Goal: Task Accomplishment & Management: Manage account settings

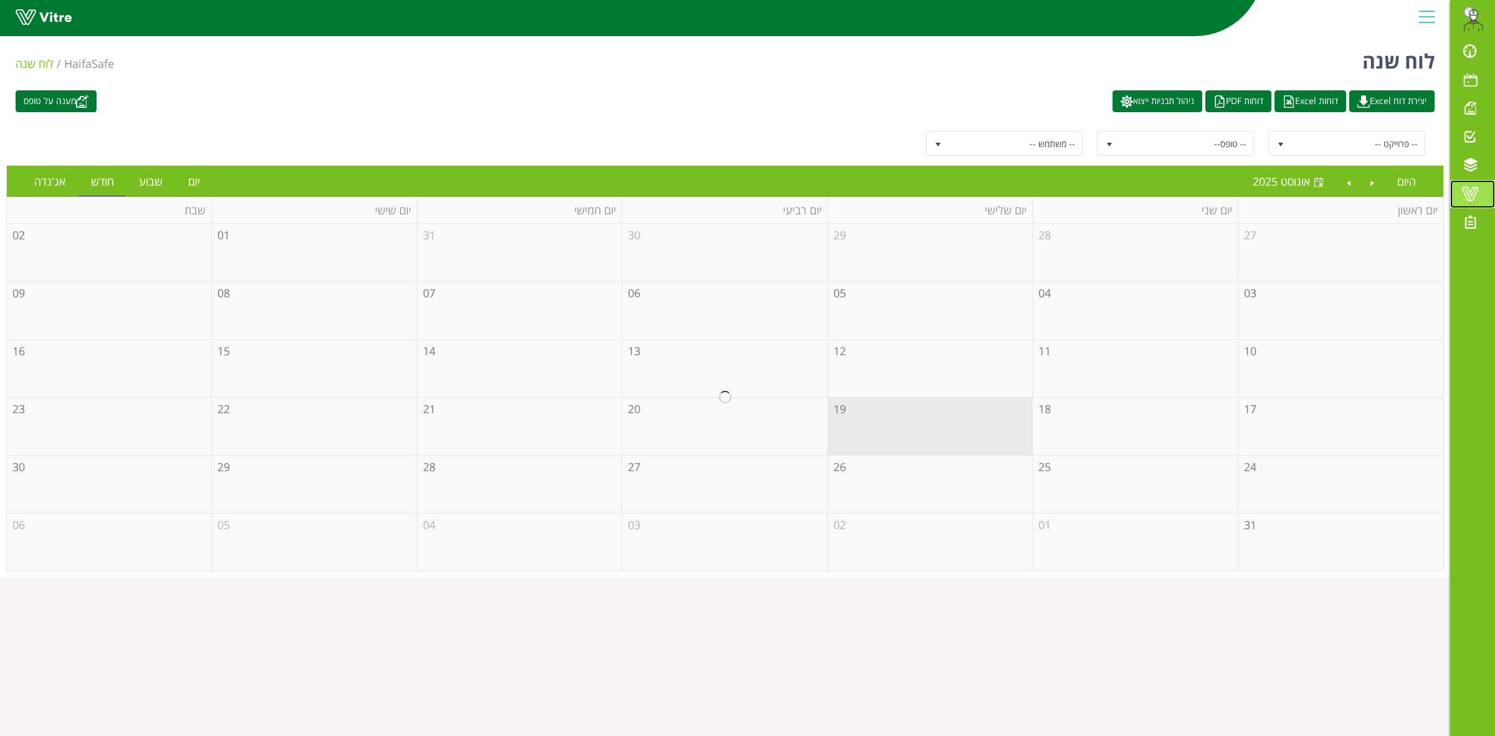
click at [1472, 191] on span at bounding box center [1469, 193] width 31 height 15
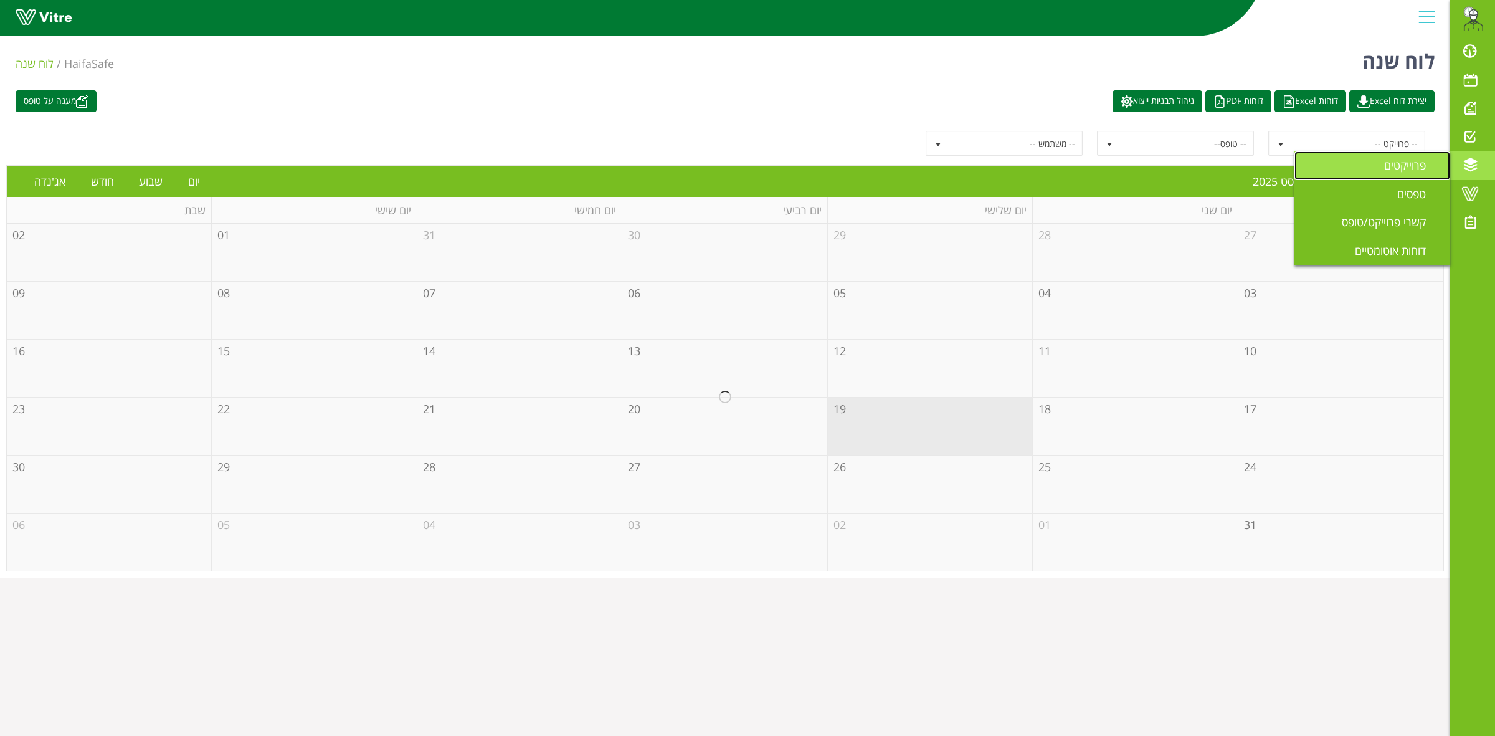
click at [1398, 170] on span "פרוייקטים" at bounding box center [1412, 165] width 57 height 15
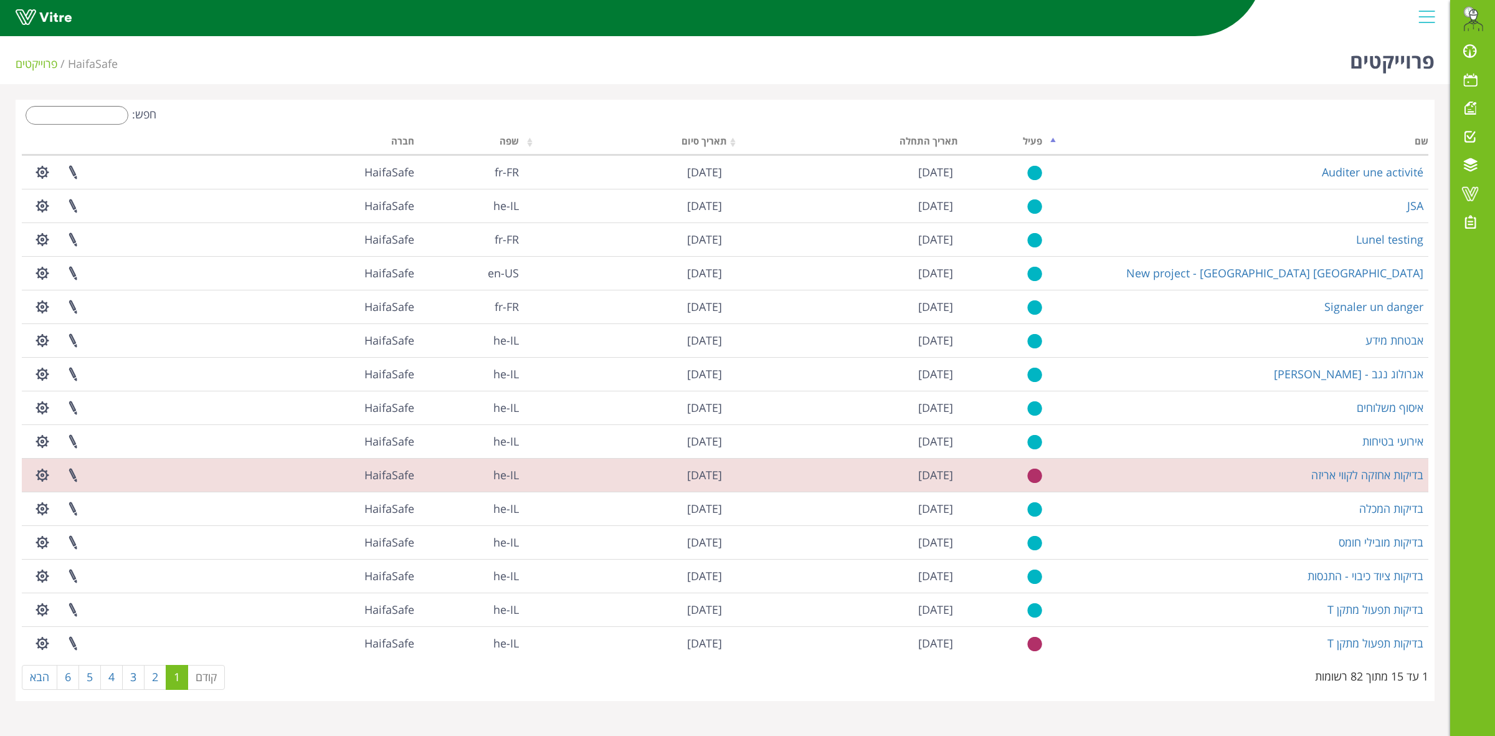
click at [92, 123] on div "חפש:" at bounding box center [369, 117] width 694 height 22
click at [89, 117] on input "חפש:" at bounding box center [77, 115] width 103 height 19
click at [86, 114] on input "חפש:" at bounding box center [77, 115] width 103 height 19
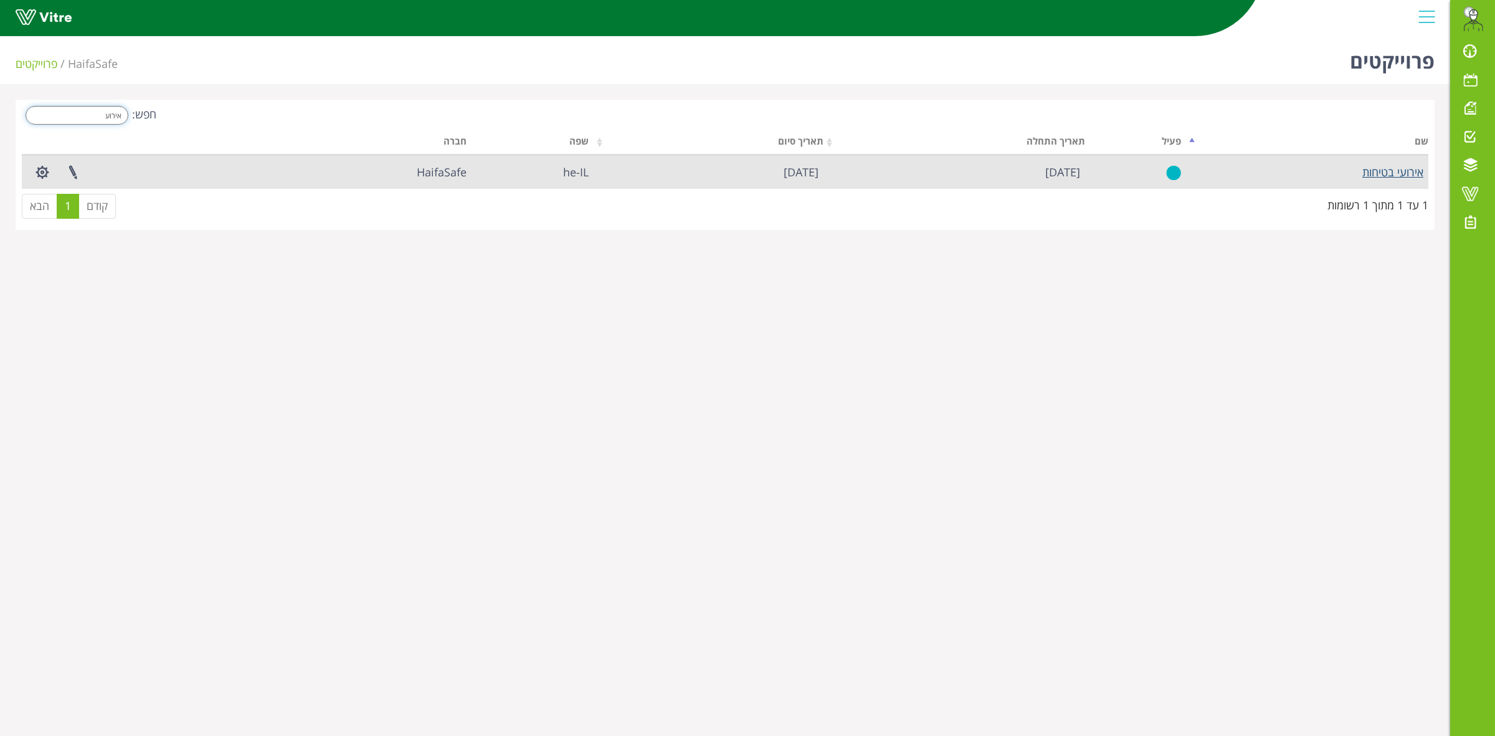
type input "אירוע"
click at [1386, 173] on link "אירועי בטיחות" at bounding box center [1392, 171] width 61 height 15
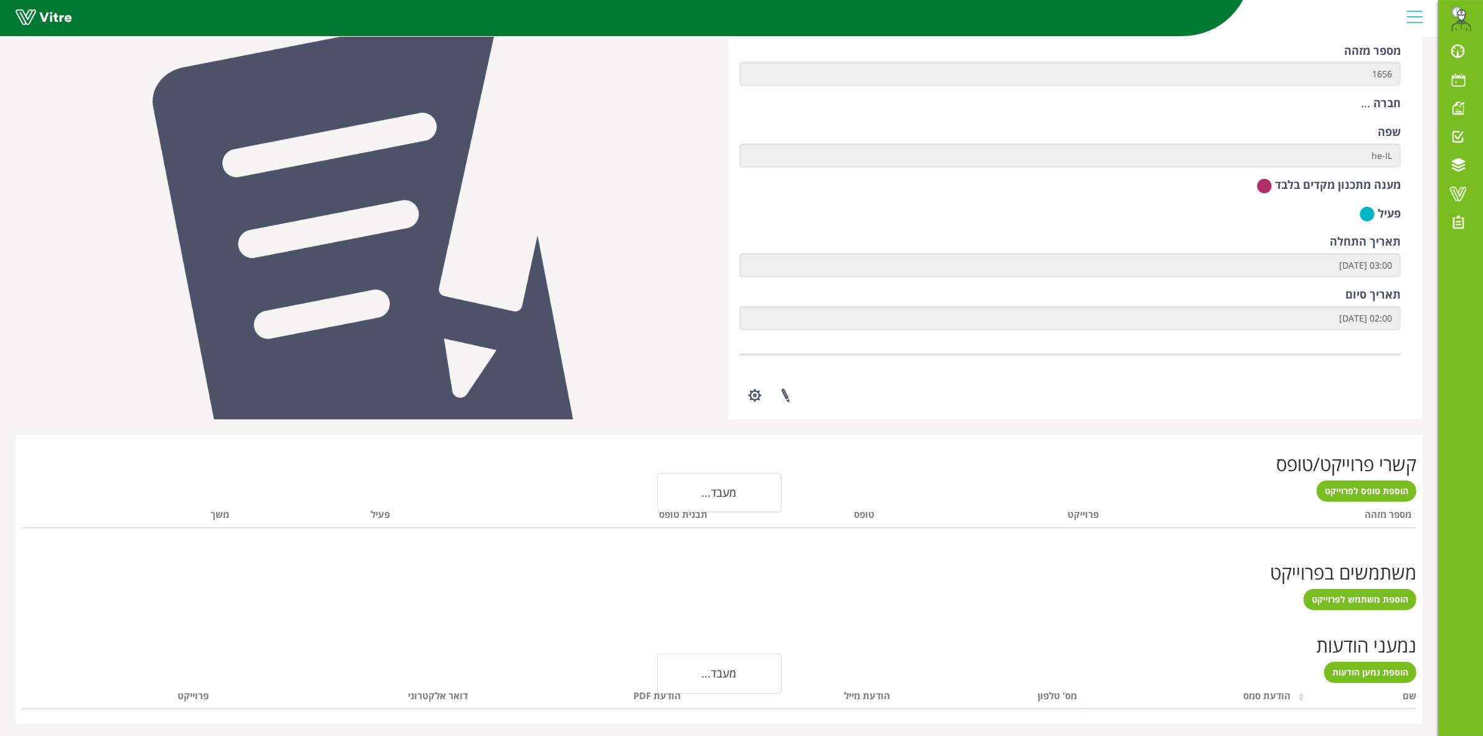
scroll to position [103, 0]
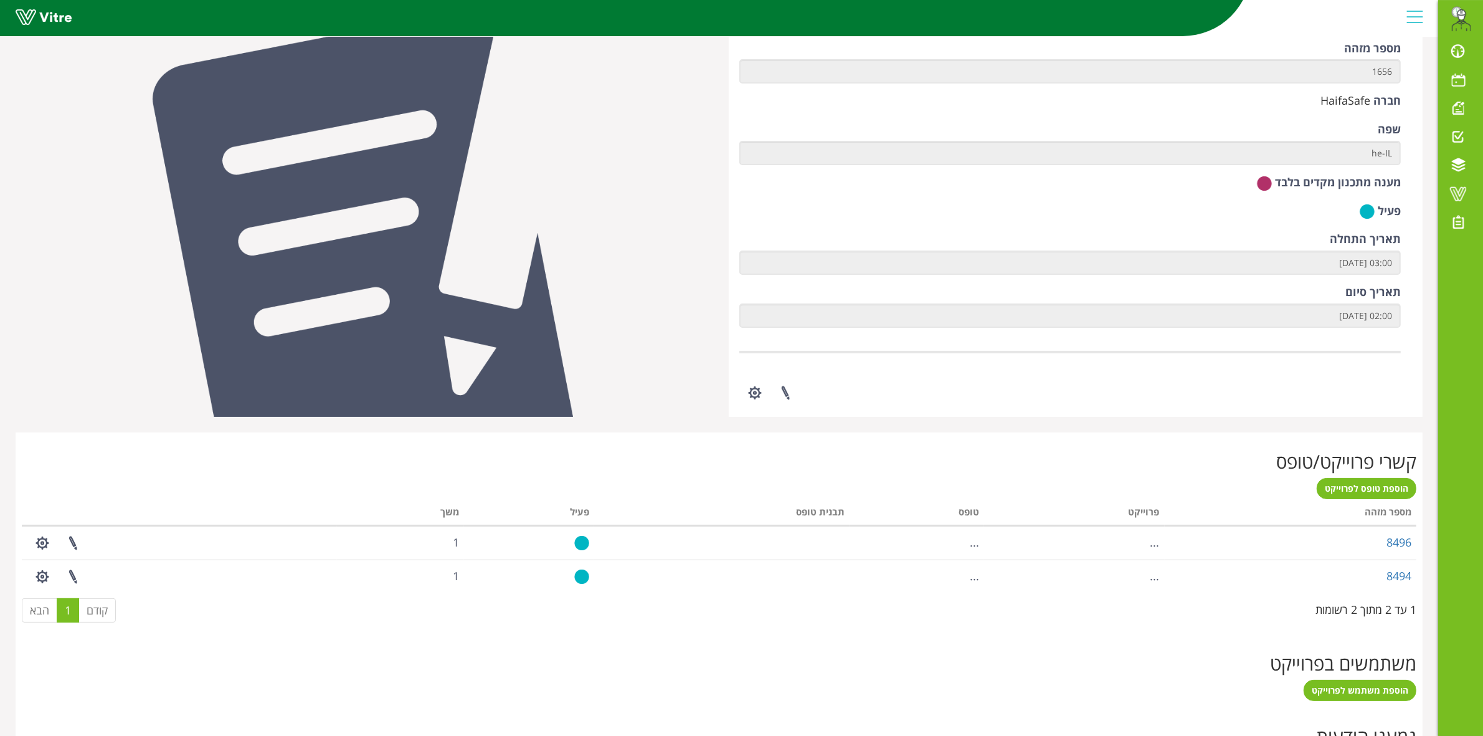
click at [1353, 599] on div "1 עד 2 מתוך 2 רשומות" at bounding box center [1365, 607] width 101 height 21
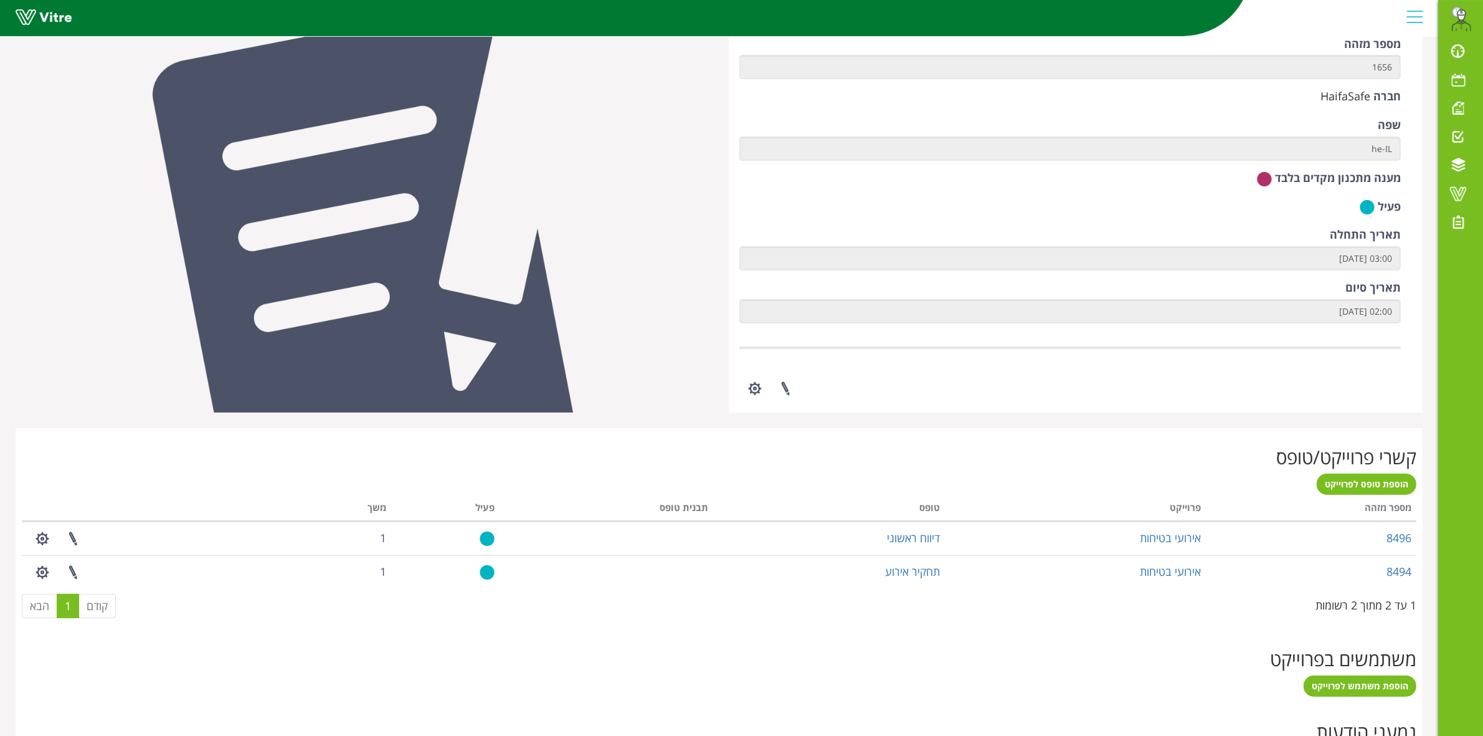
scroll to position [258, 0]
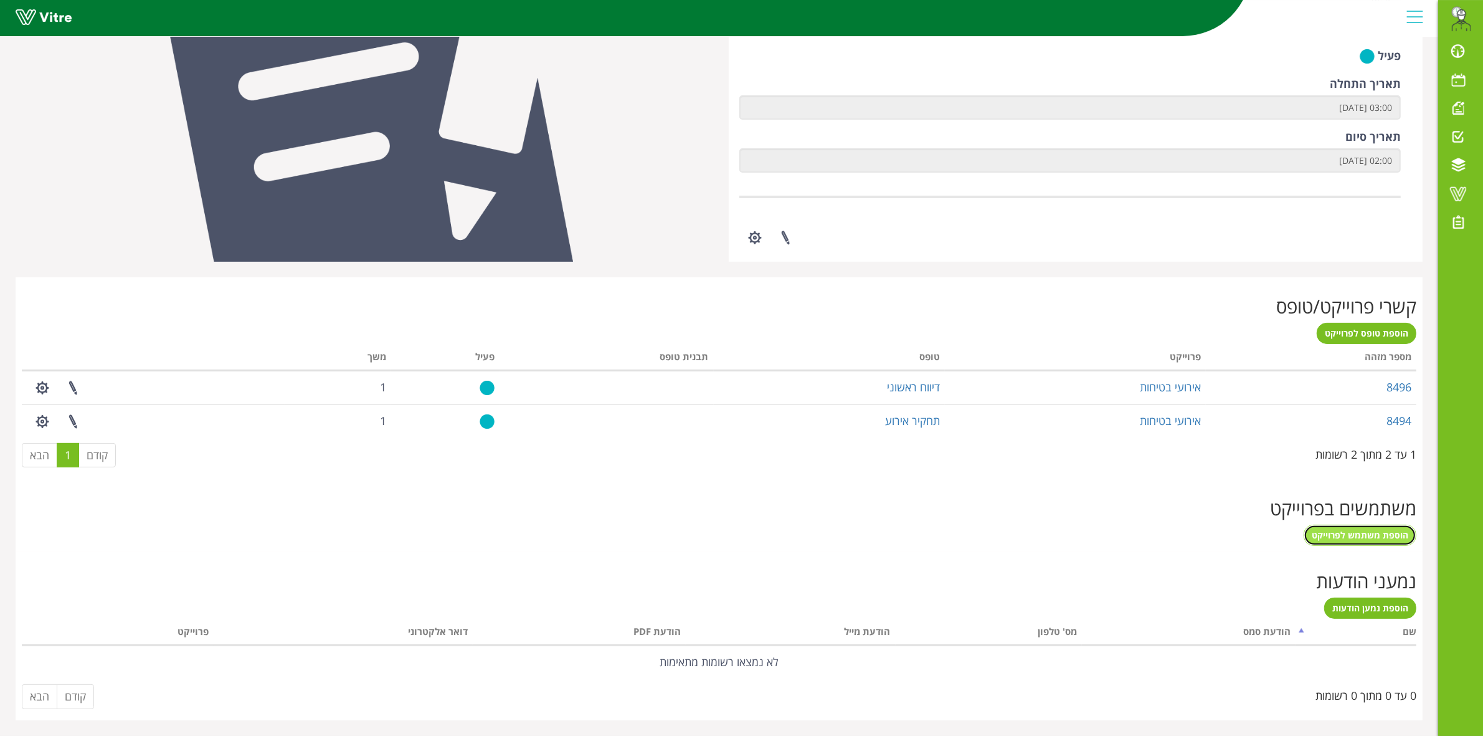
click at [1339, 536] on span "הוספת משתמש לפרוייקט" at bounding box center [1360, 535] width 97 height 12
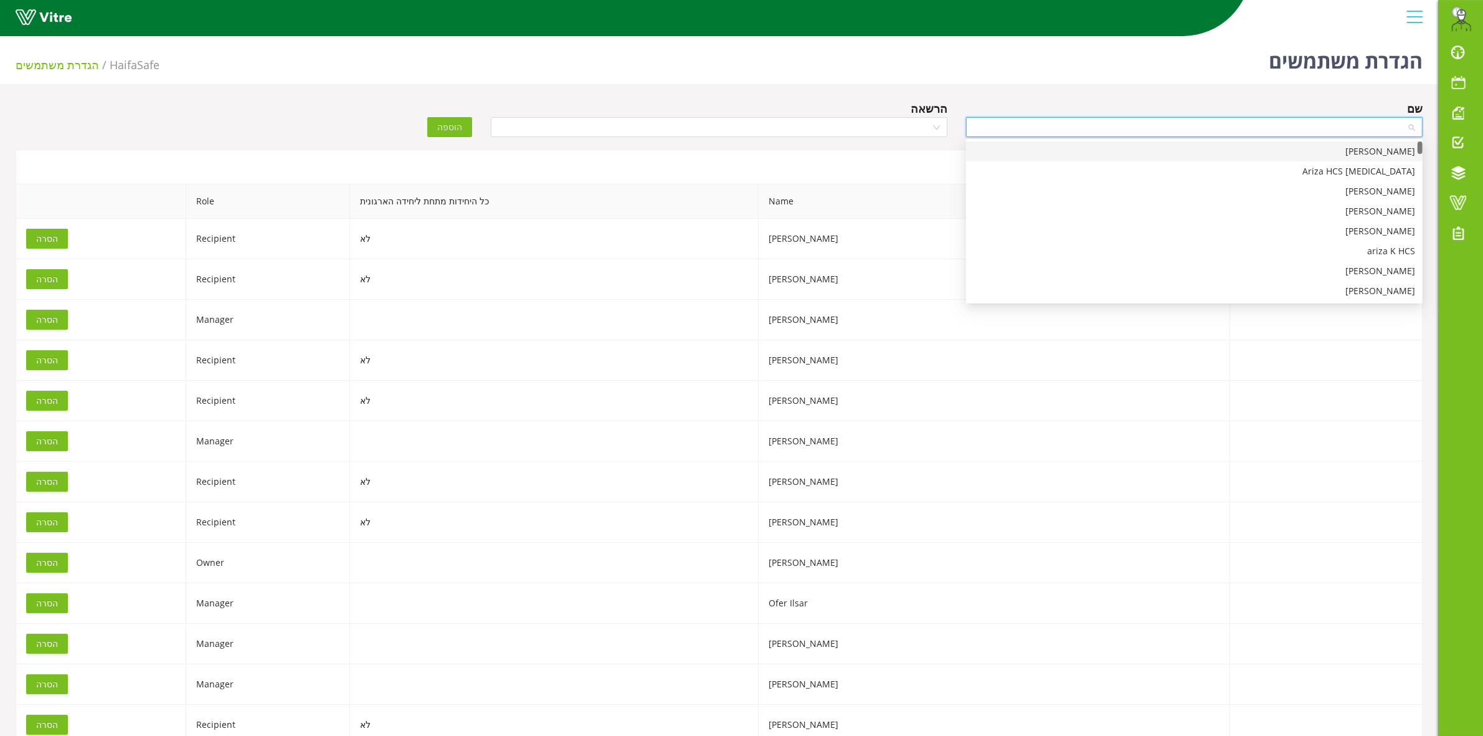
click at [1053, 123] on input "search" at bounding box center [1190, 127] width 433 height 19
type input "סנדו"
click at [1056, 150] on div "סנדו אברמוביץ" at bounding box center [1195, 152] width 442 height 14
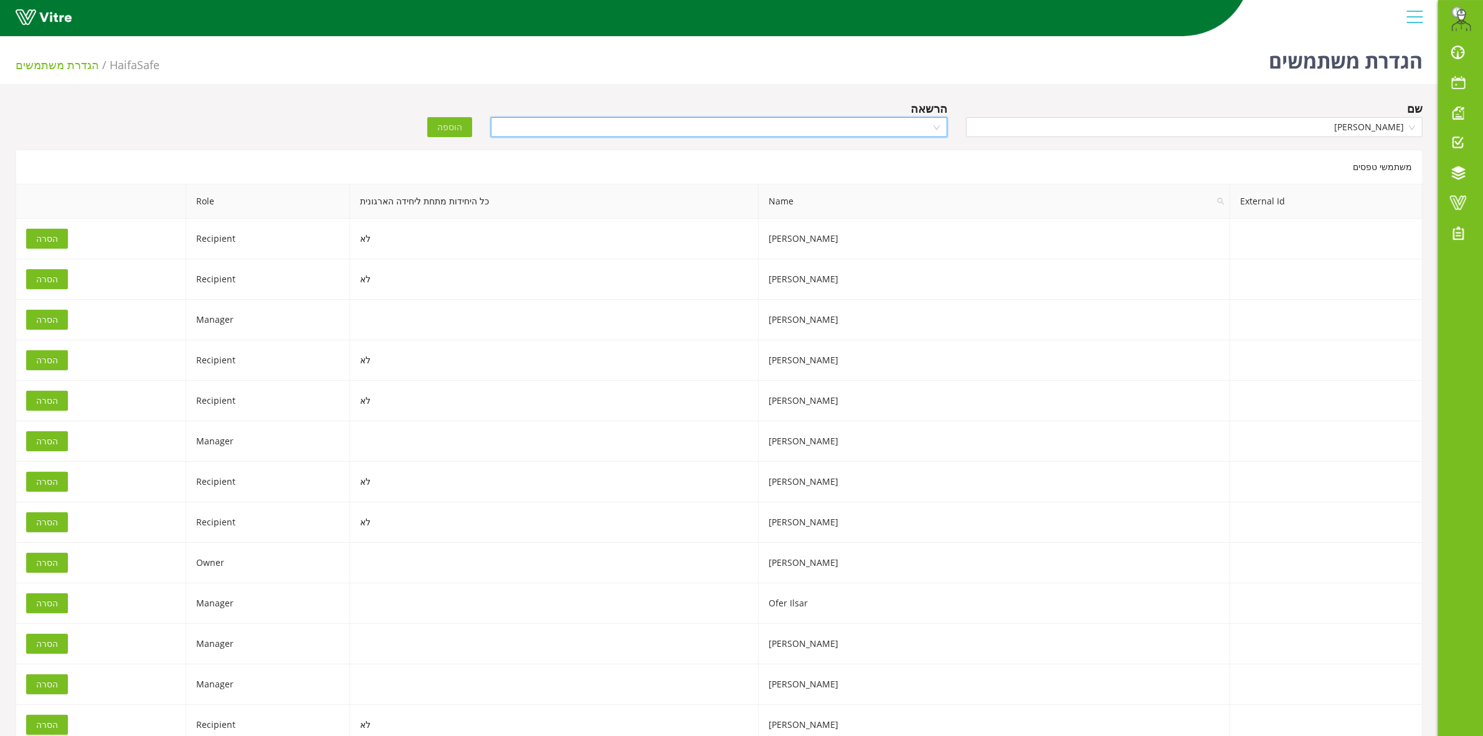
click at [901, 123] on input "search" at bounding box center [714, 127] width 433 height 19
click at [920, 191] on div "Recipient" at bounding box center [719, 191] width 442 height 14
click at [470, 133] on button "הוספה" at bounding box center [449, 127] width 45 height 20
